Goal: Task Accomplishment & Management: Manage account settings

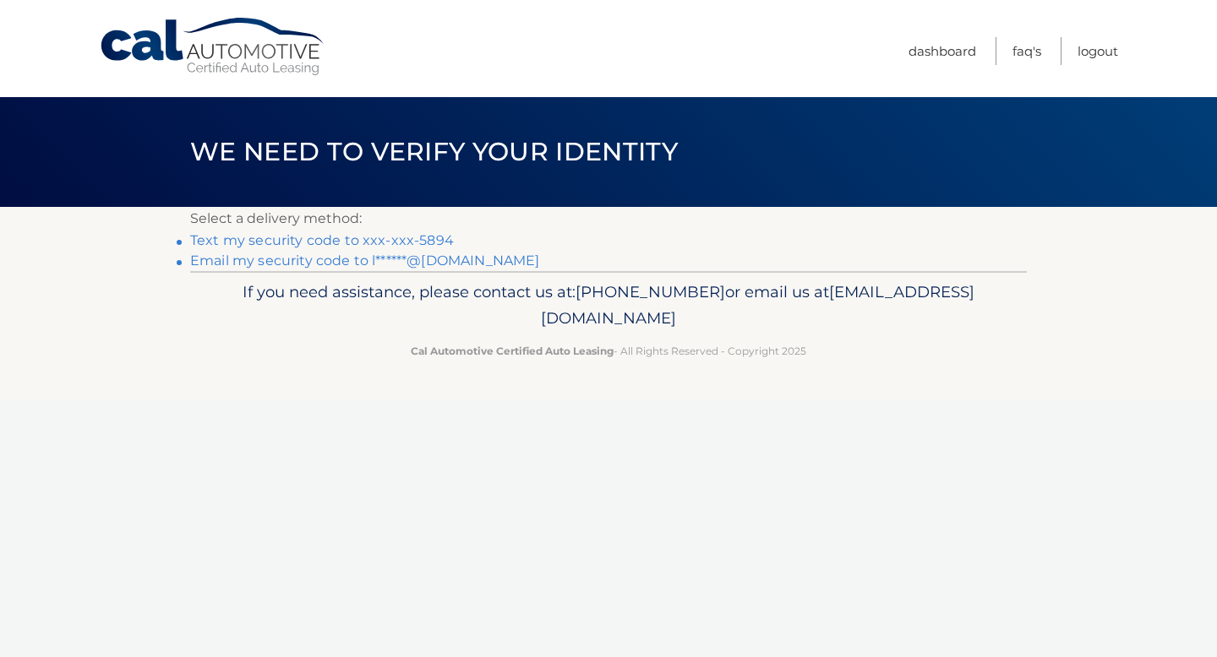
click at [399, 242] on link "Text my security code to xxx-xxx-5894" at bounding box center [322, 240] width 264 height 16
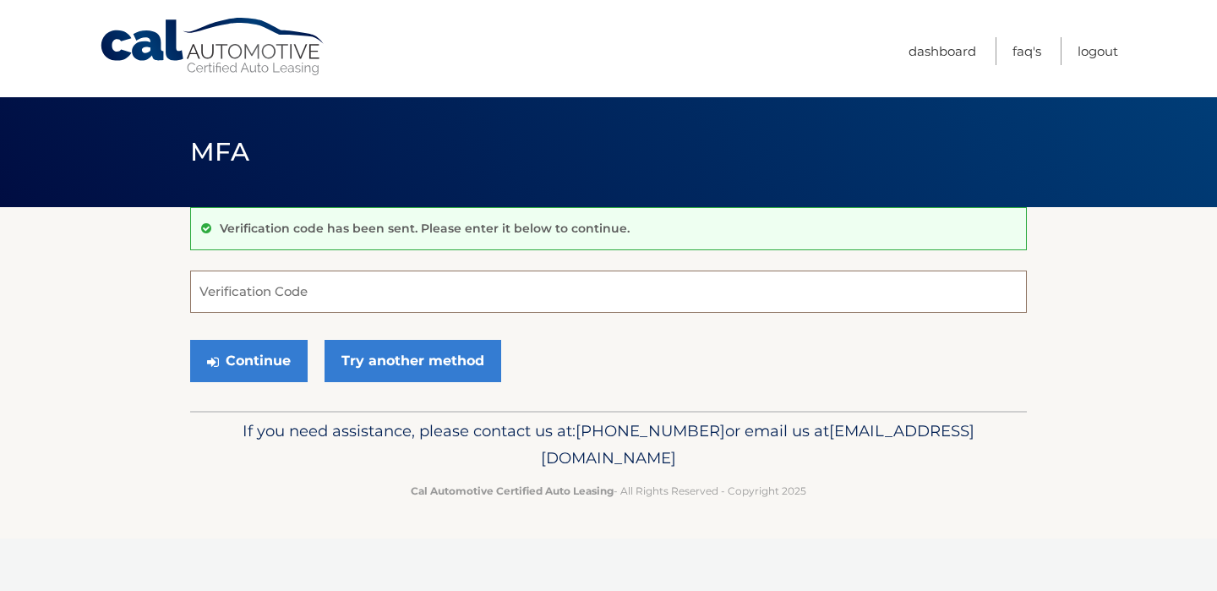
click at [307, 301] on input "Verification Code" at bounding box center [608, 291] width 837 height 42
type input "869113"
click at [254, 353] on button "Continue" at bounding box center [248, 361] width 117 height 42
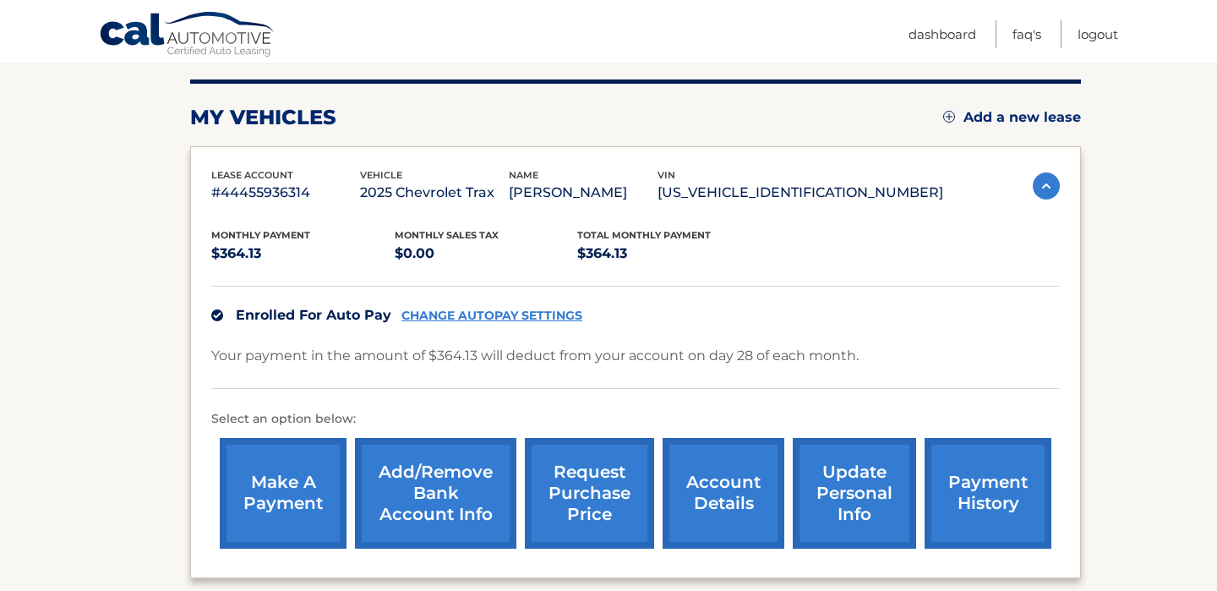
scroll to position [369, 0]
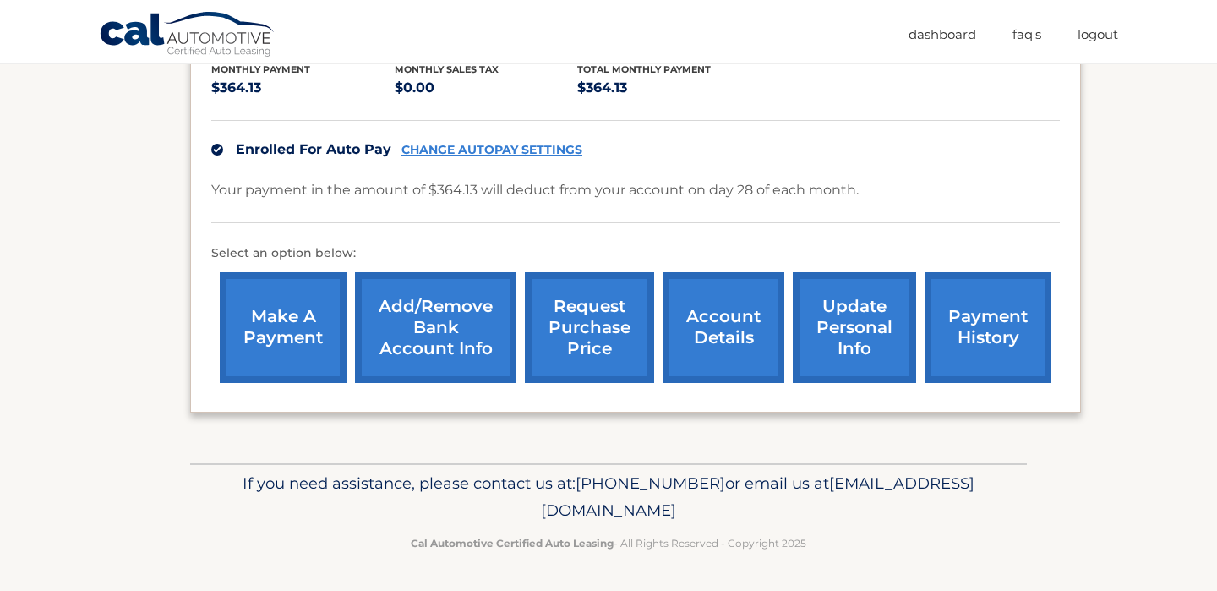
click at [843, 363] on link "update personal info" at bounding box center [854, 327] width 123 height 111
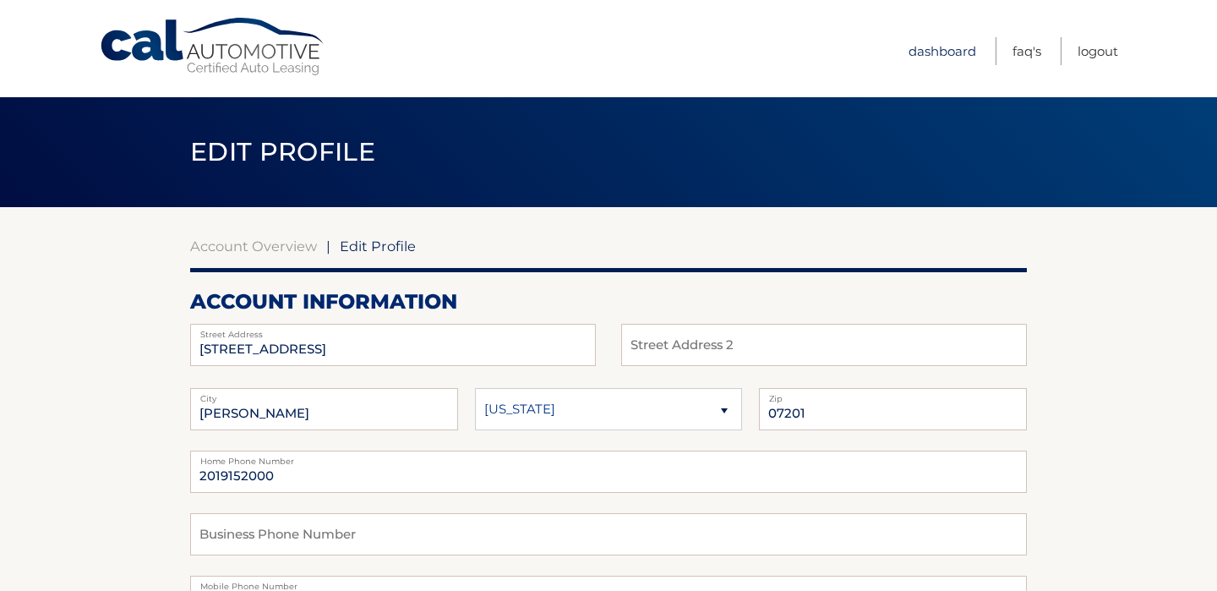
click at [918, 52] on link "Dashboard" at bounding box center [942, 51] width 68 height 28
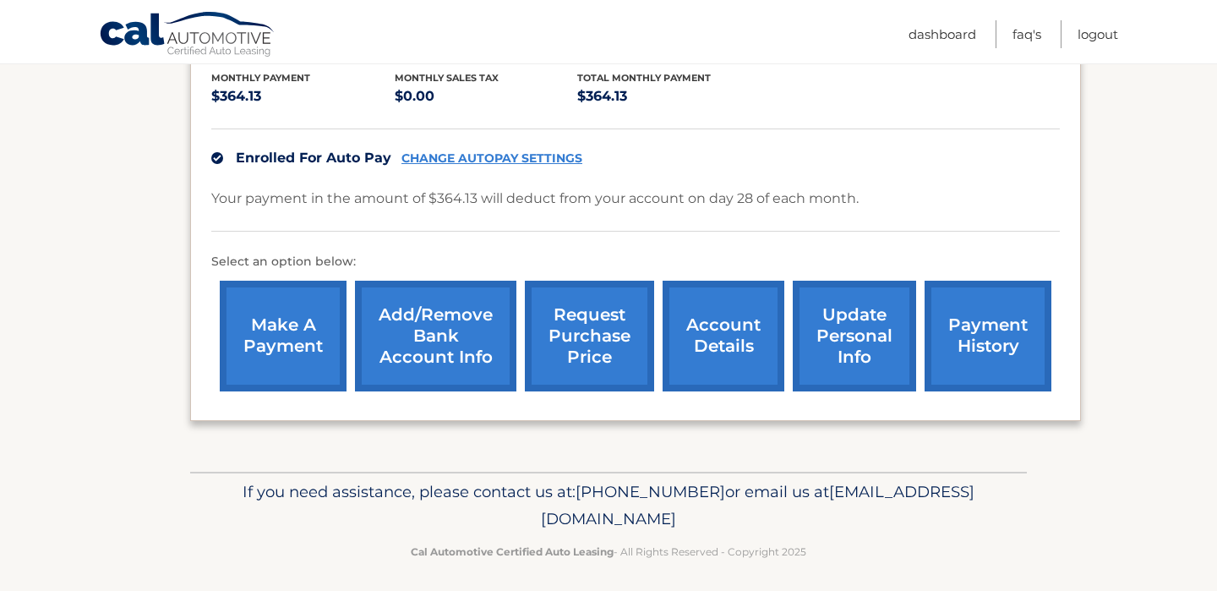
scroll to position [369, 0]
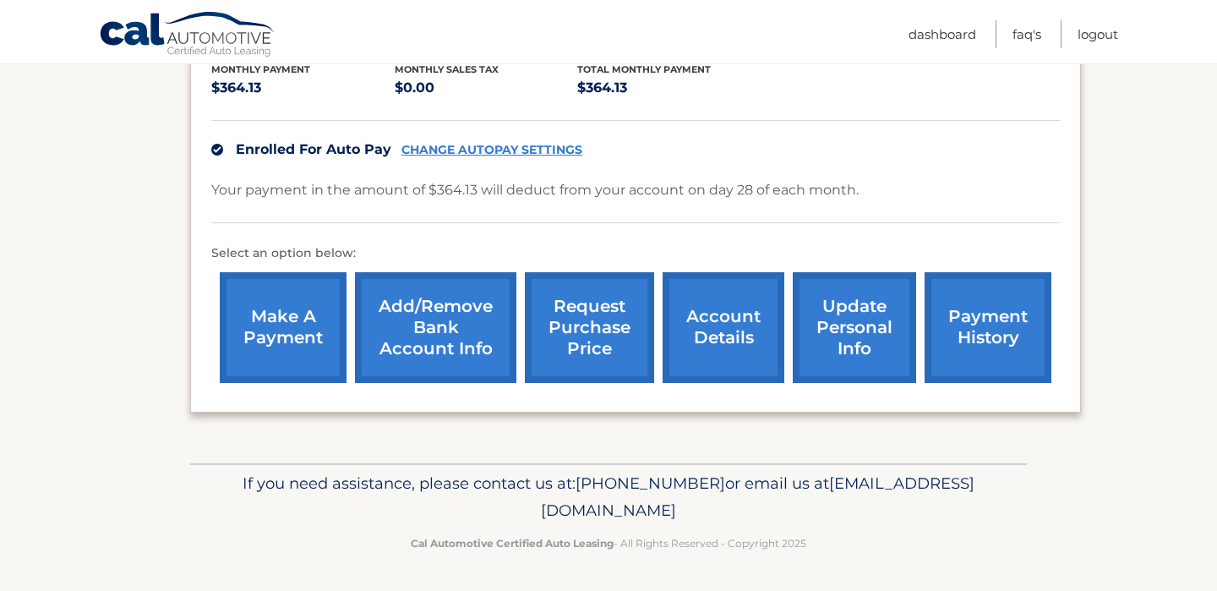
click at [723, 303] on link "account details" at bounding box center [724, 327] width 122 height 111
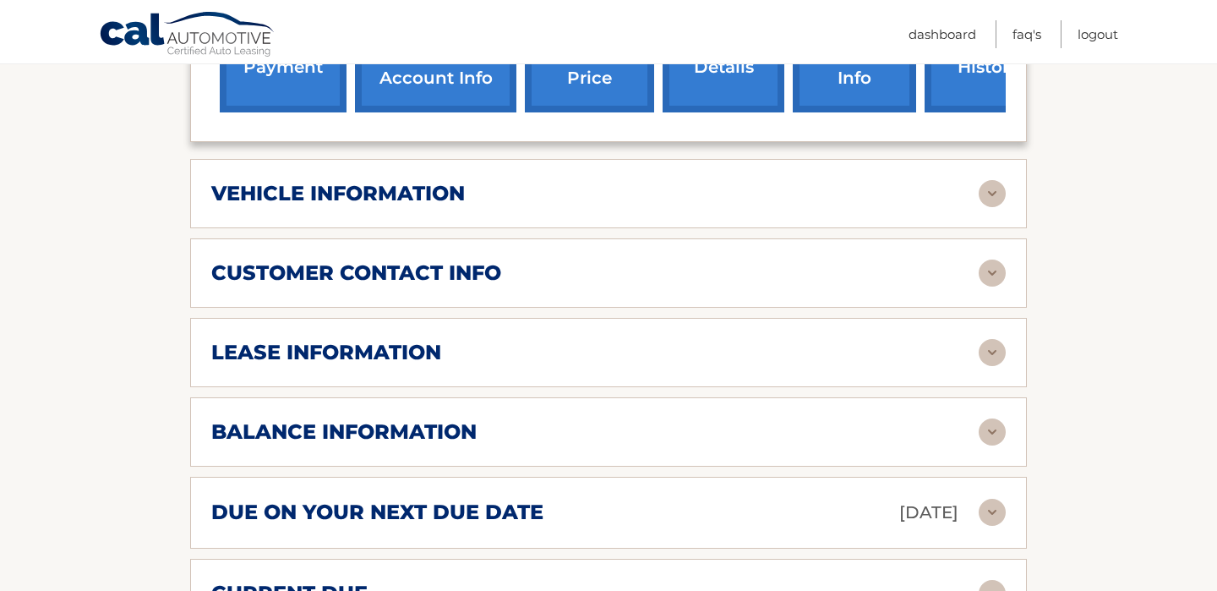
scroll to position [598, 0]
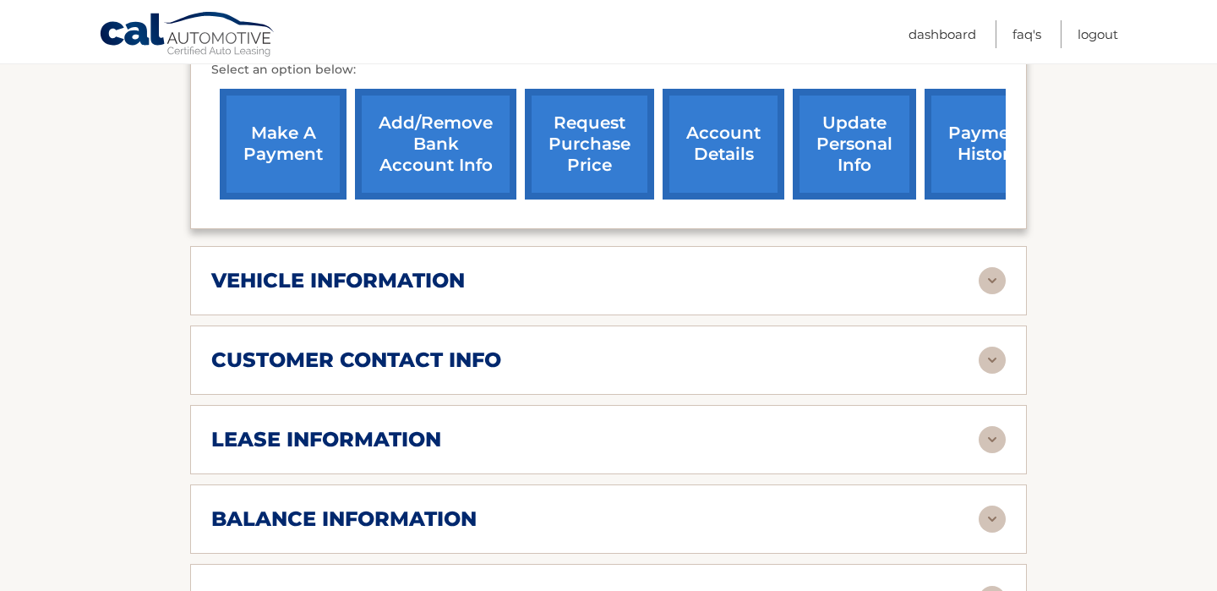
click at [563, 268] on div "vehicle information" at bounding box center [594, 280] width 767 height 25
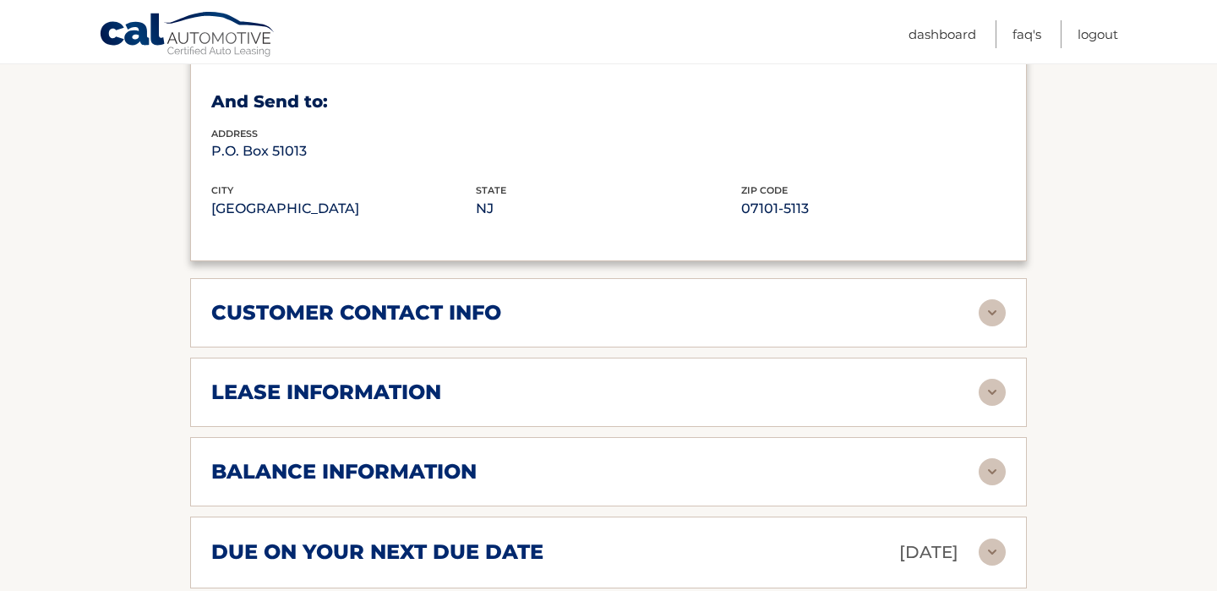
scroll to position [1055, 0]
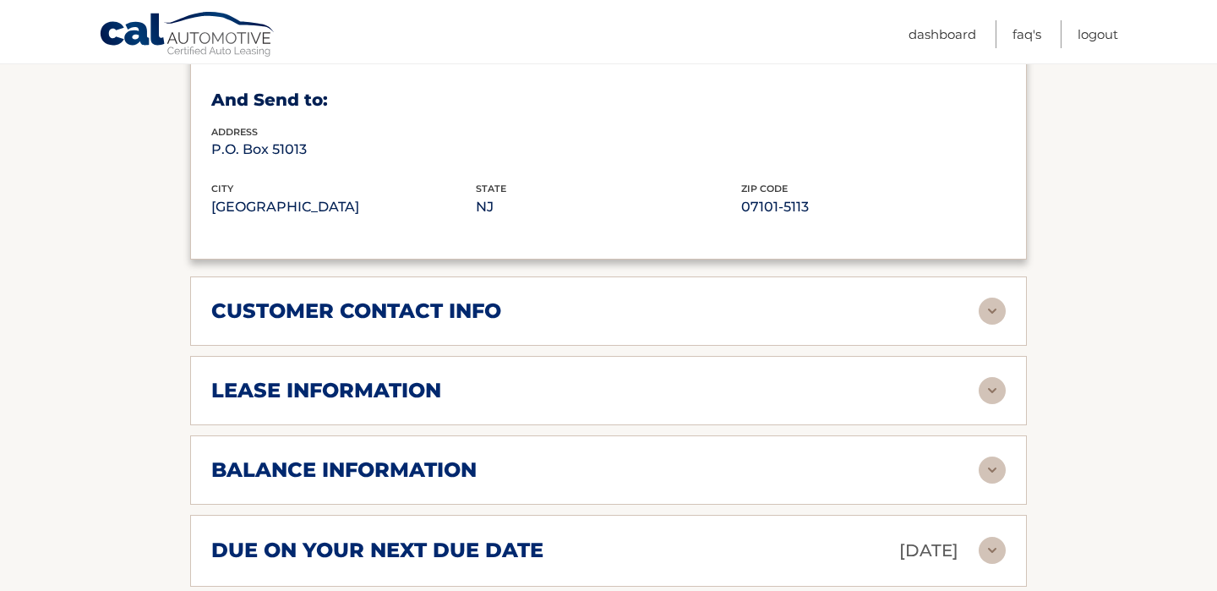
click at [429, 298] on h2 "customer contact info" at bounding box center [356, 310] width 290 height 25
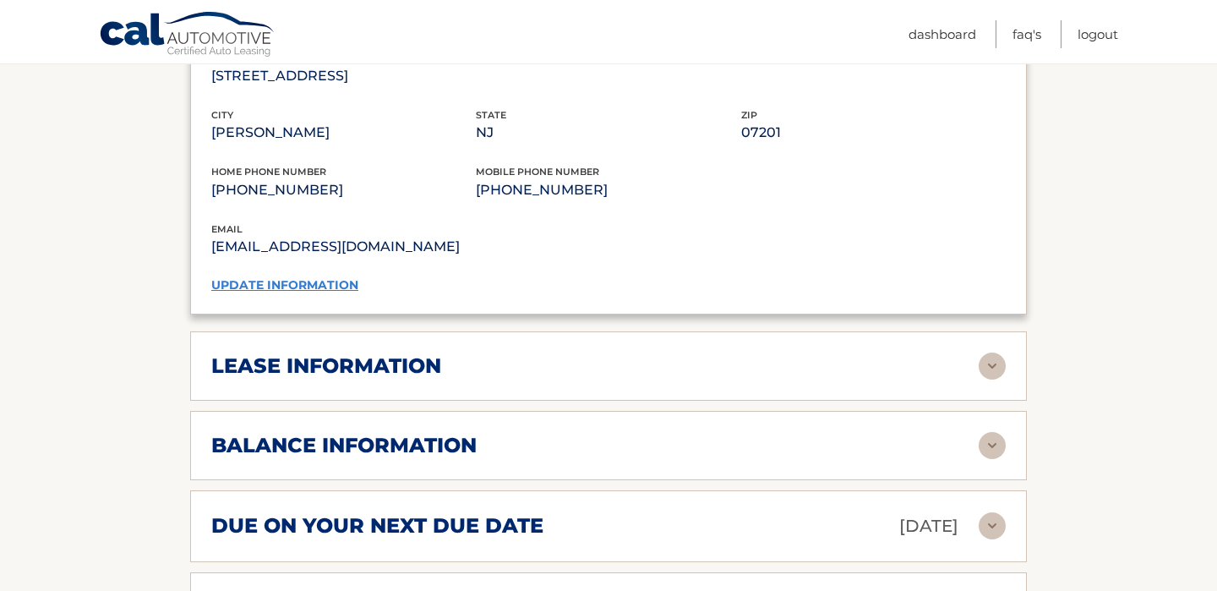
scroll to position [1437, 0]
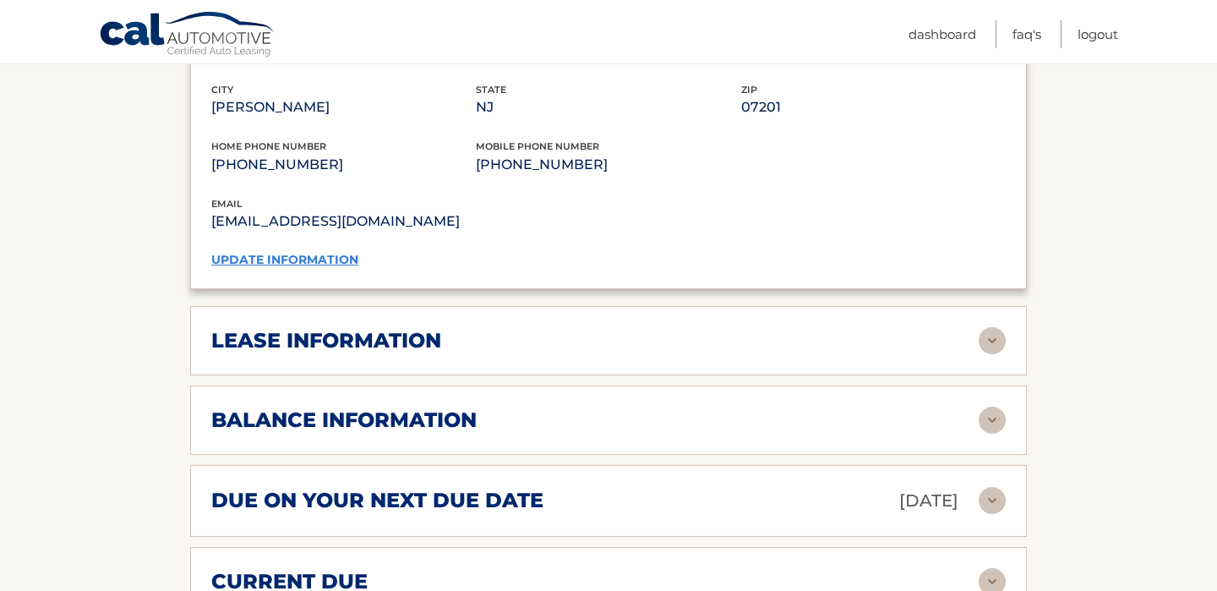
click at [471, 328] on div "lease information" at bounding box center [594, 340] width 767 height 25
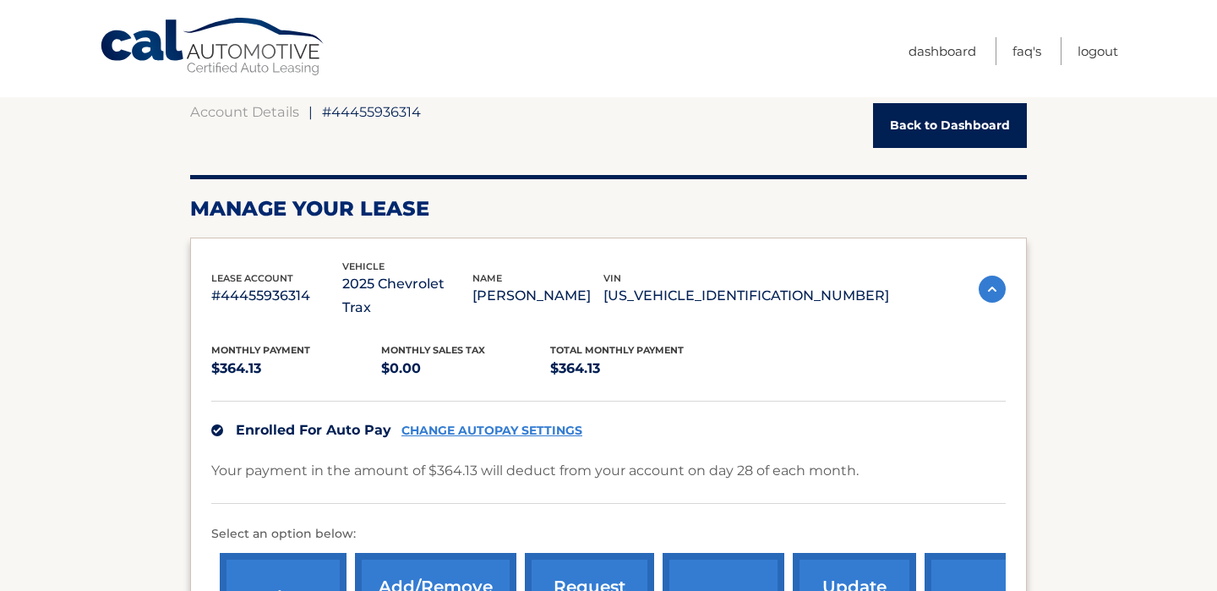
scroll to position [0, 0]
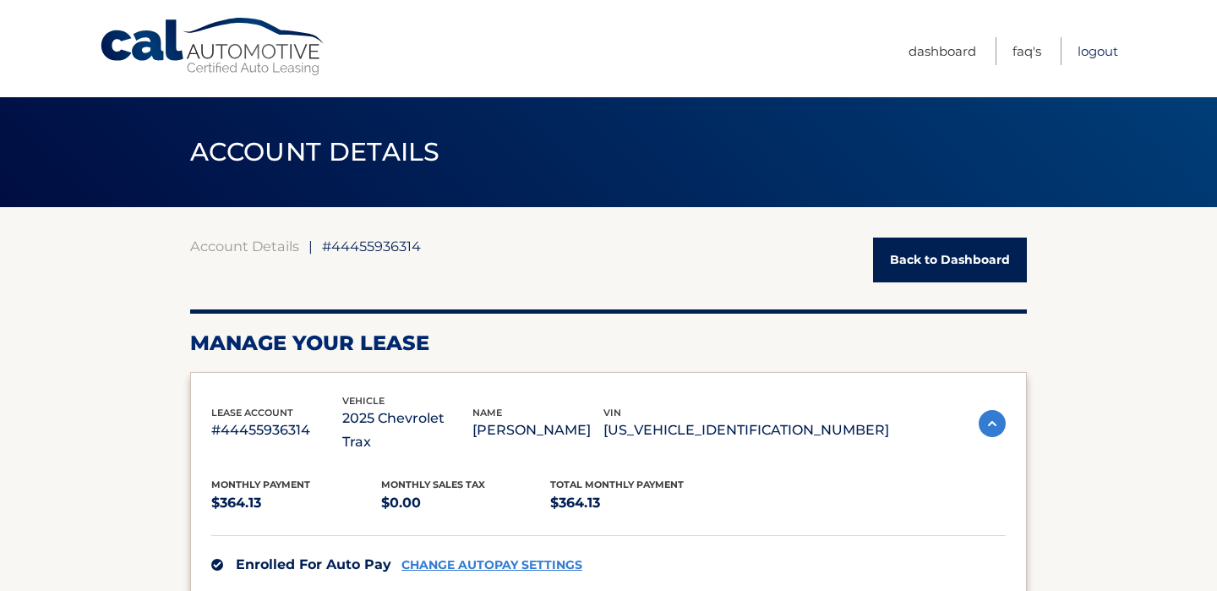
click at [1088, 47] on link "Logout" at bounding box center [1097, 51] width 41 height 28
